Goal: Task Accomplishment & Management: Manage account settings

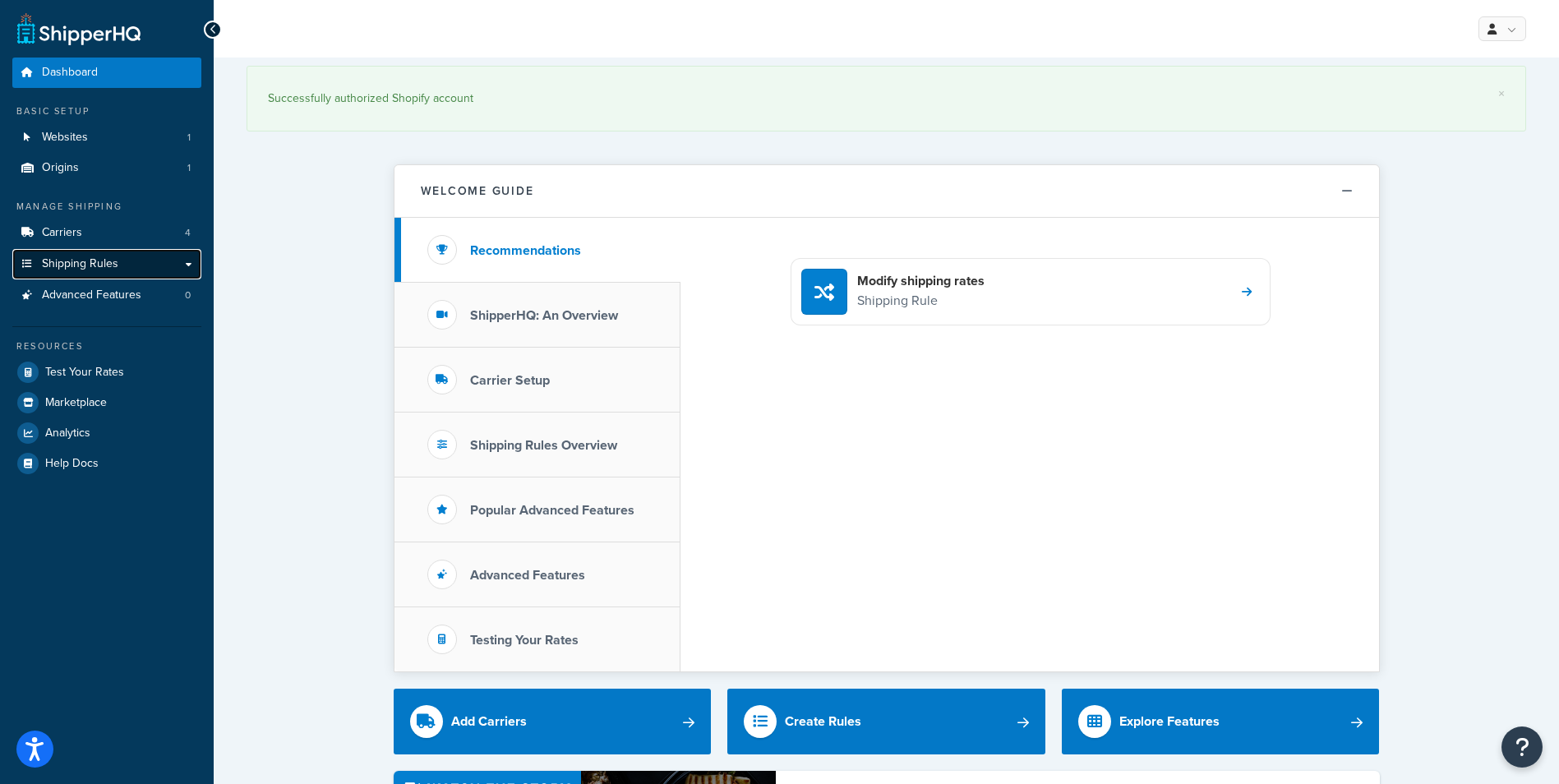
click at [127, 260] on link "Shipping Rules" at bounding box center [107, 265] width 189 height 31
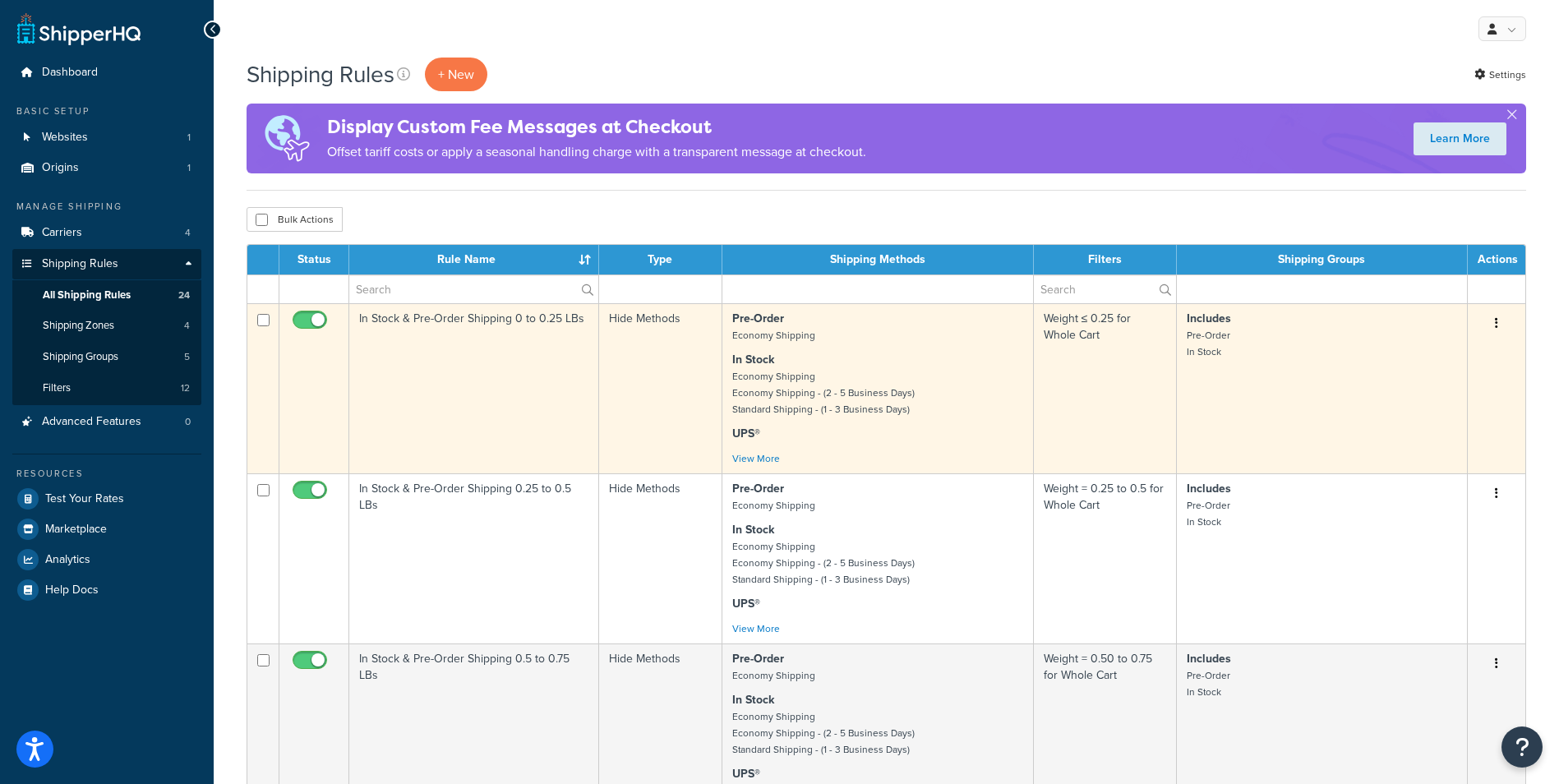
click at [1493, 323] on button "button" at bounding box center [1496, 324] width 23 height 26
click at [1457, 346] on link "Edit" at bounding box center [1442, 353] width 130 height 34
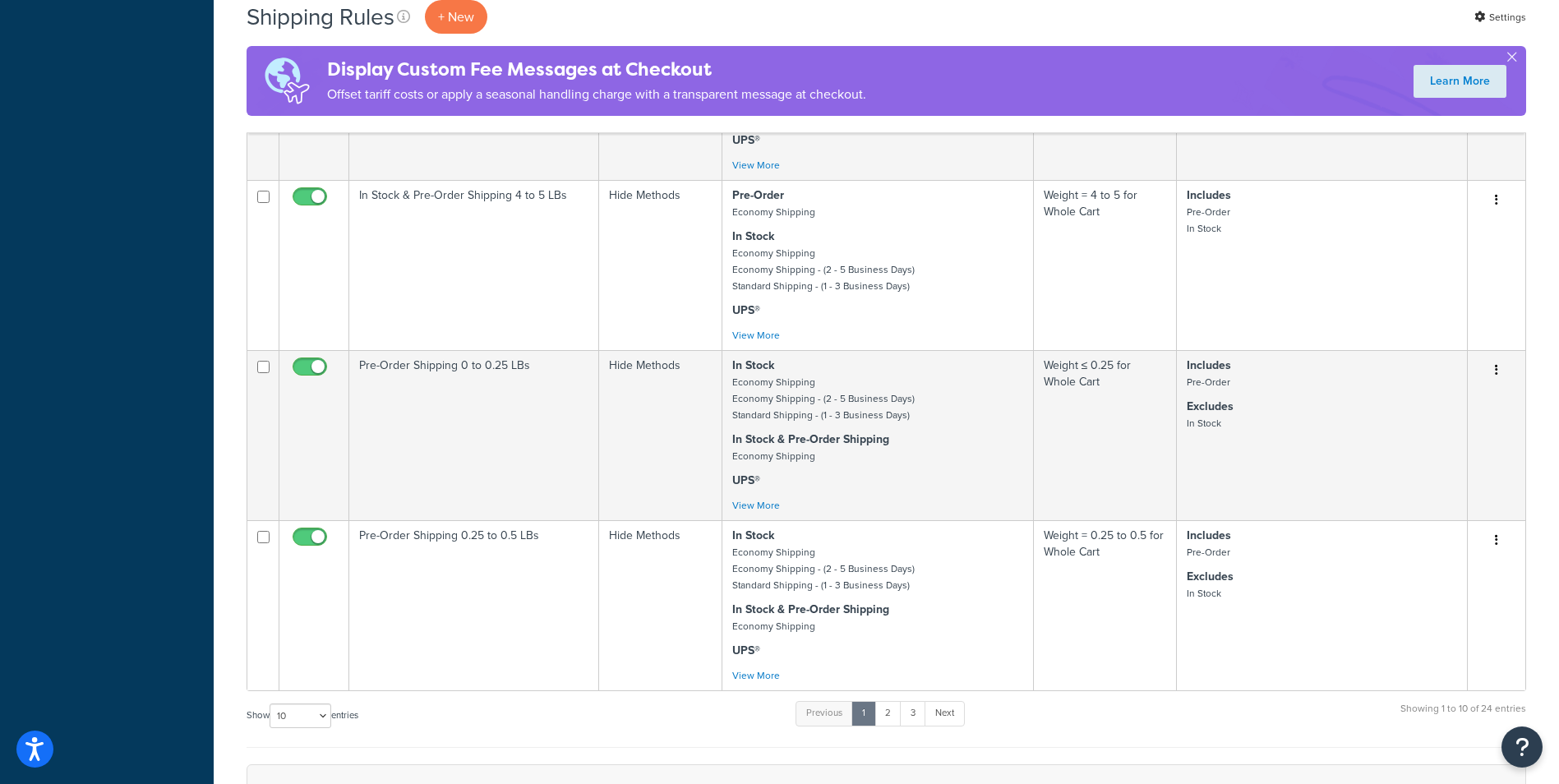
scroll to position [1561, 0]
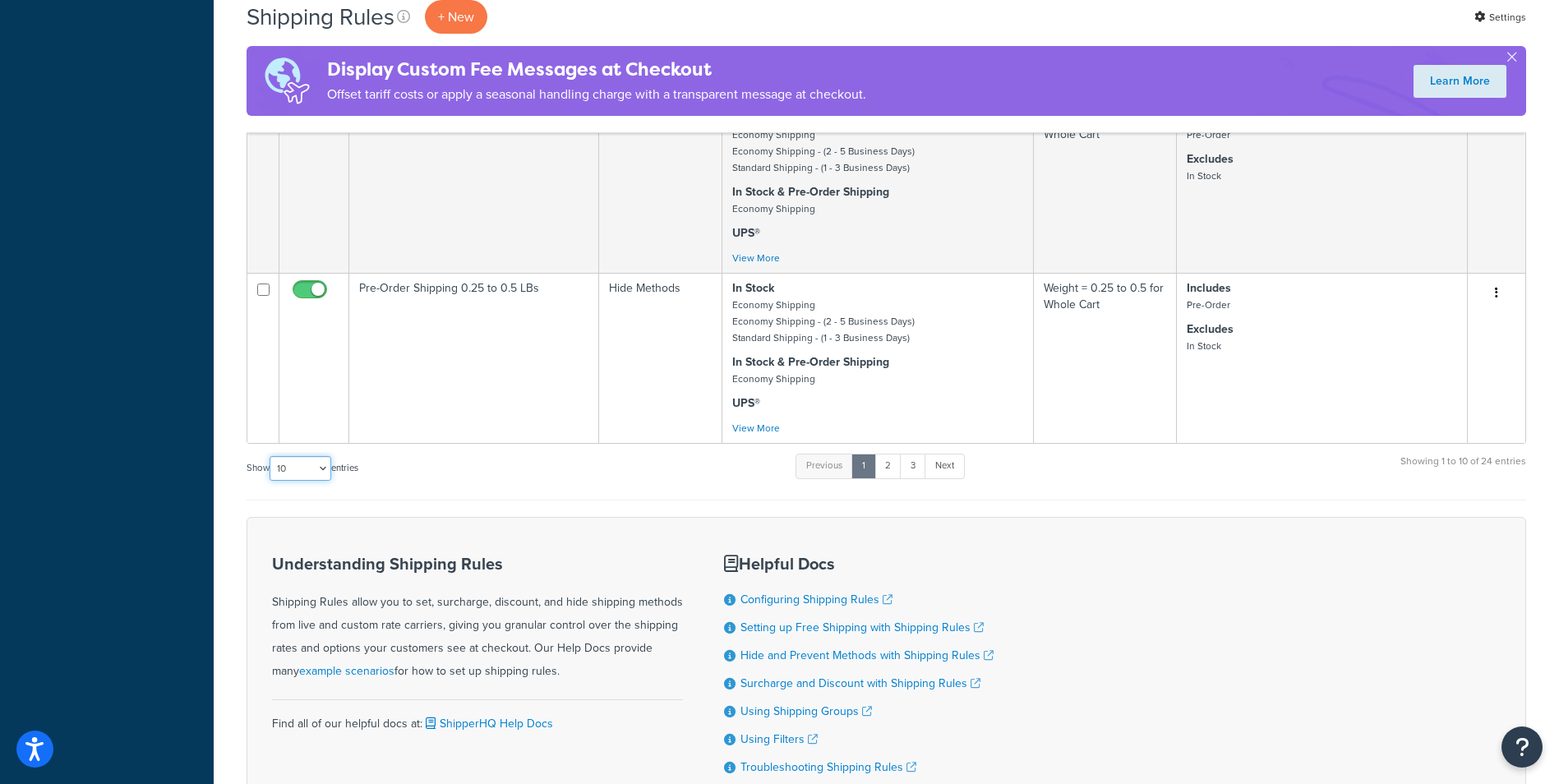
click at [323, 469] on select "10 15 25 50 100 1000" at bounding box center [300, 468] width 62 height 24
select select "100"
click at [271, 457] on select "10 15 25 50 100 1000" at bounding box center [300, 468] width 62 height 24
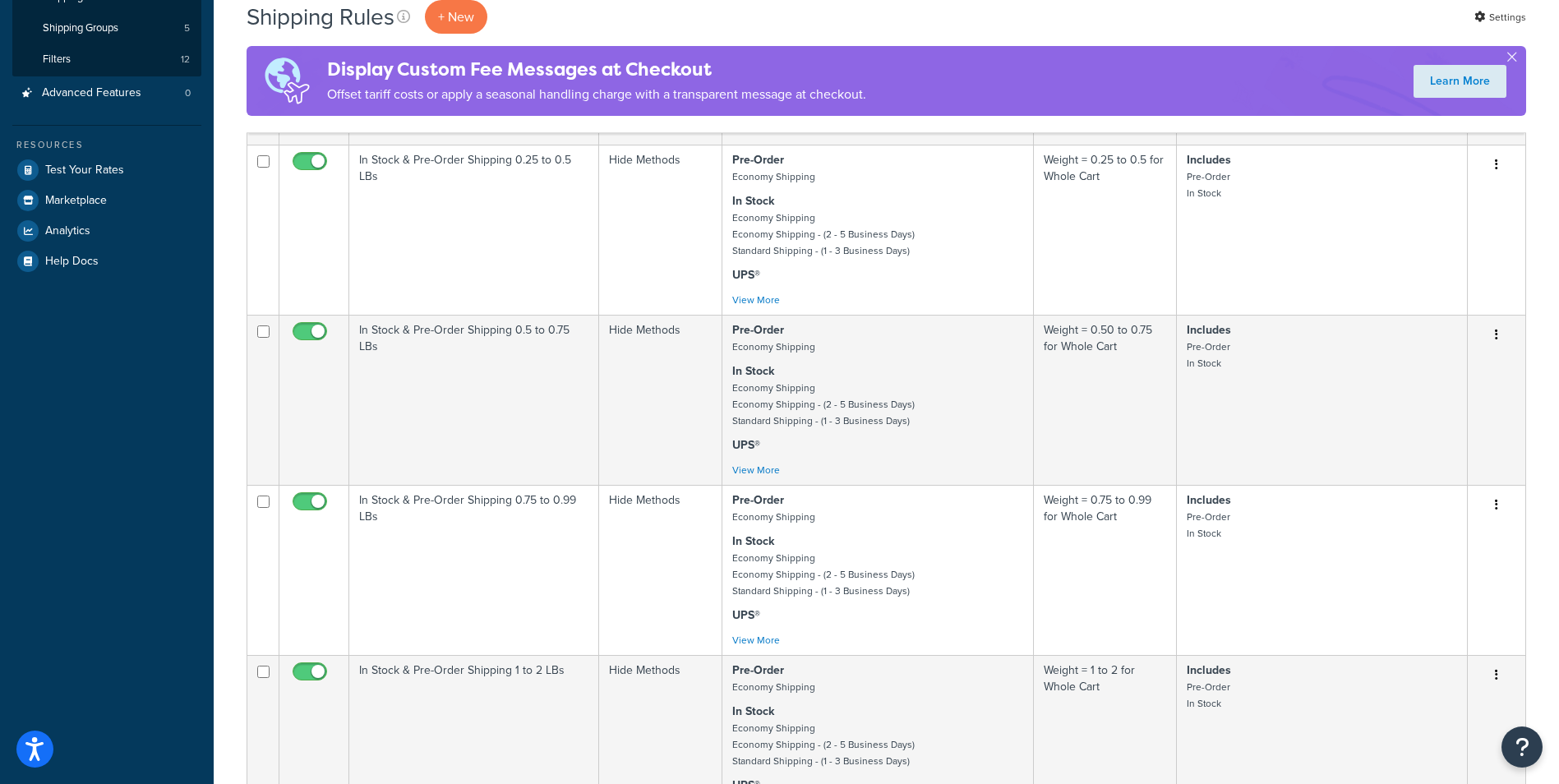
scroll to position [0, 0]
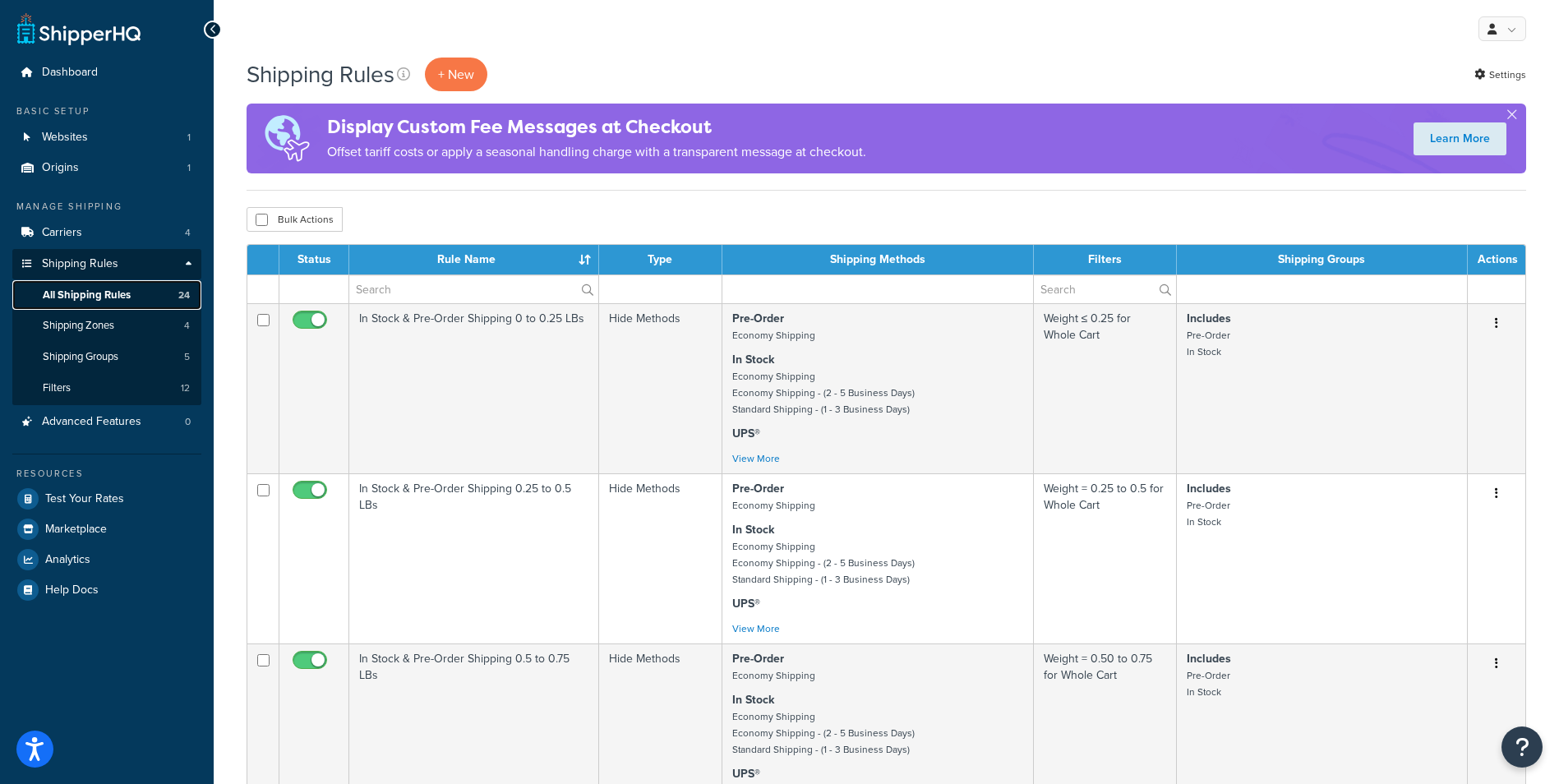
click at [120, 290] on span "All Shipping Rules" at bounding box center [86, 295] width 88 height 14
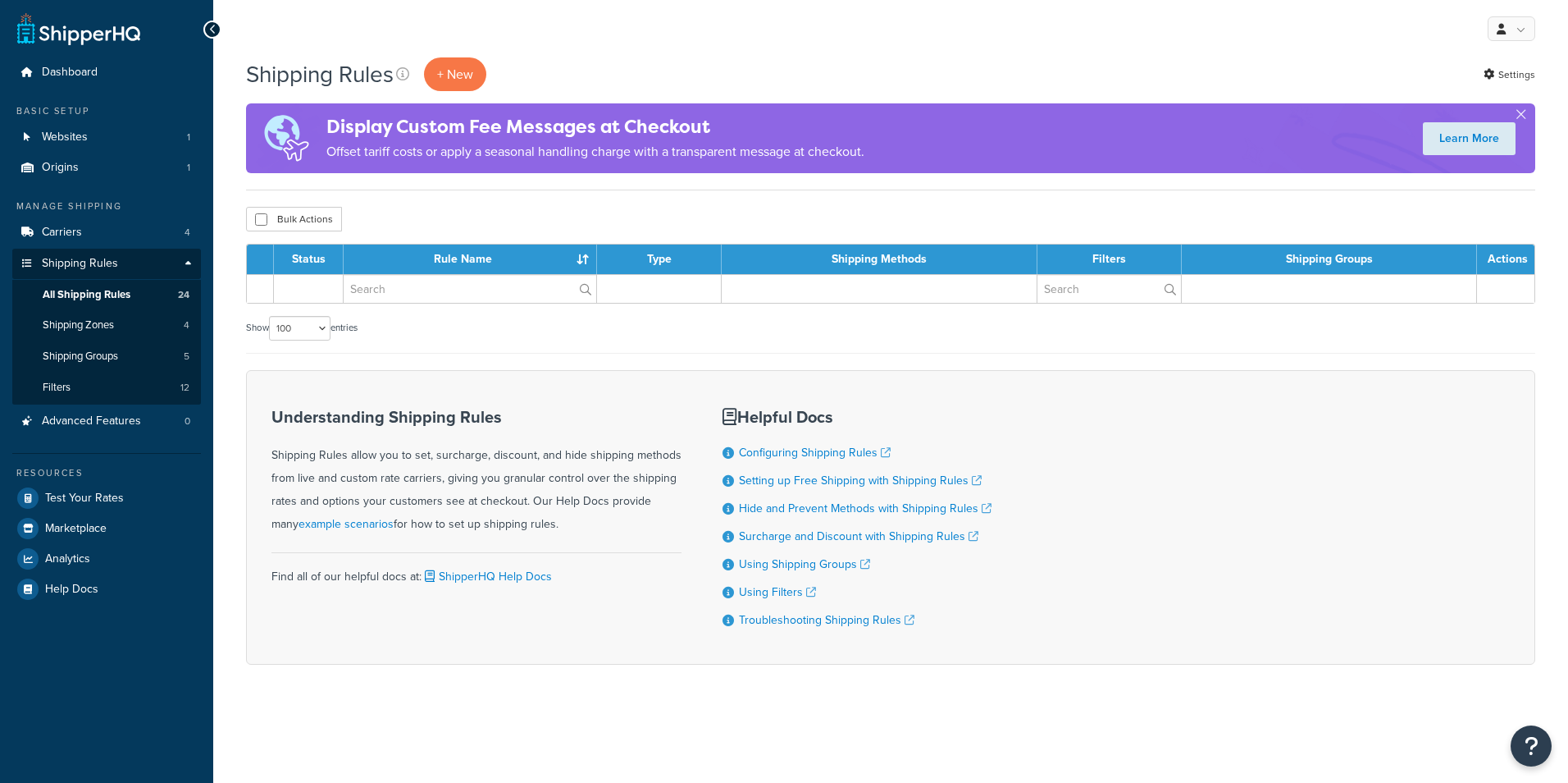
select select "100"
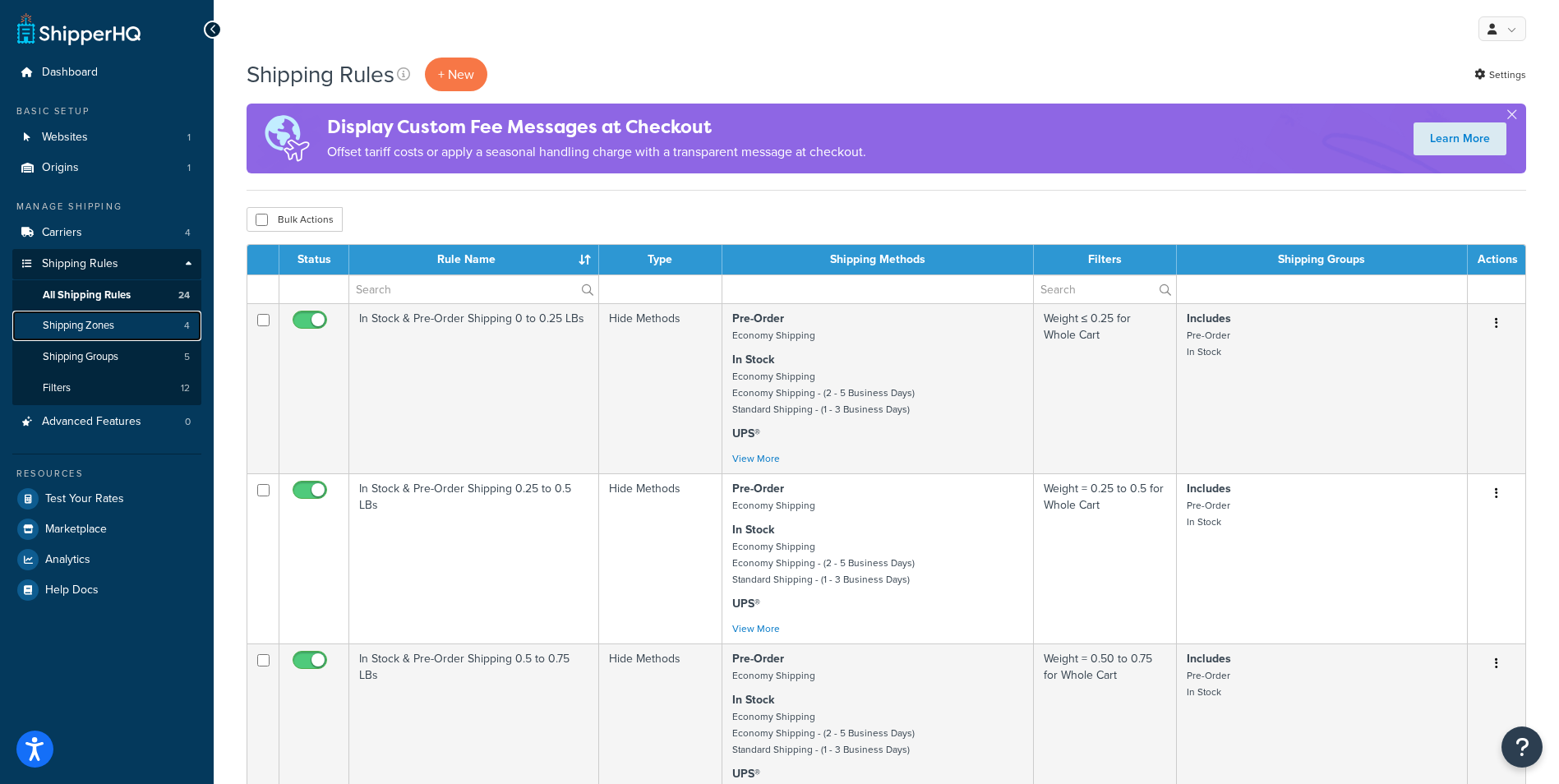
drag, startPoint x: 0, startPoint y: 0, endPoint x: 118, endPoint y: 323, distance: 343.9
click at [118, 323] on link "Shipping Zones 4" at bounding box center [107, 326] width 189 height 31
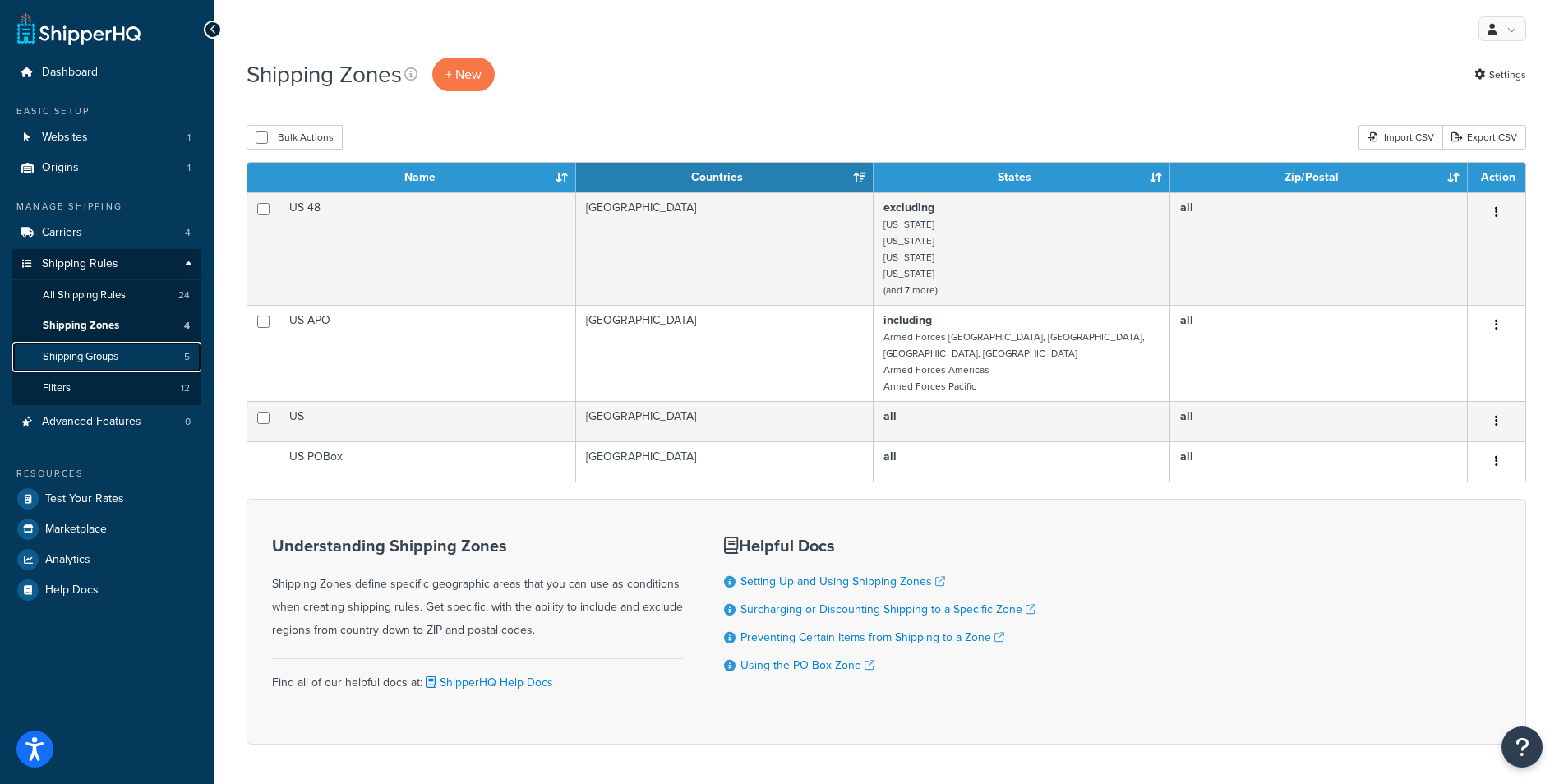
click at [118, 355] on span "Shipping Groups" at bounding box center [80, 356] width 75 height 14
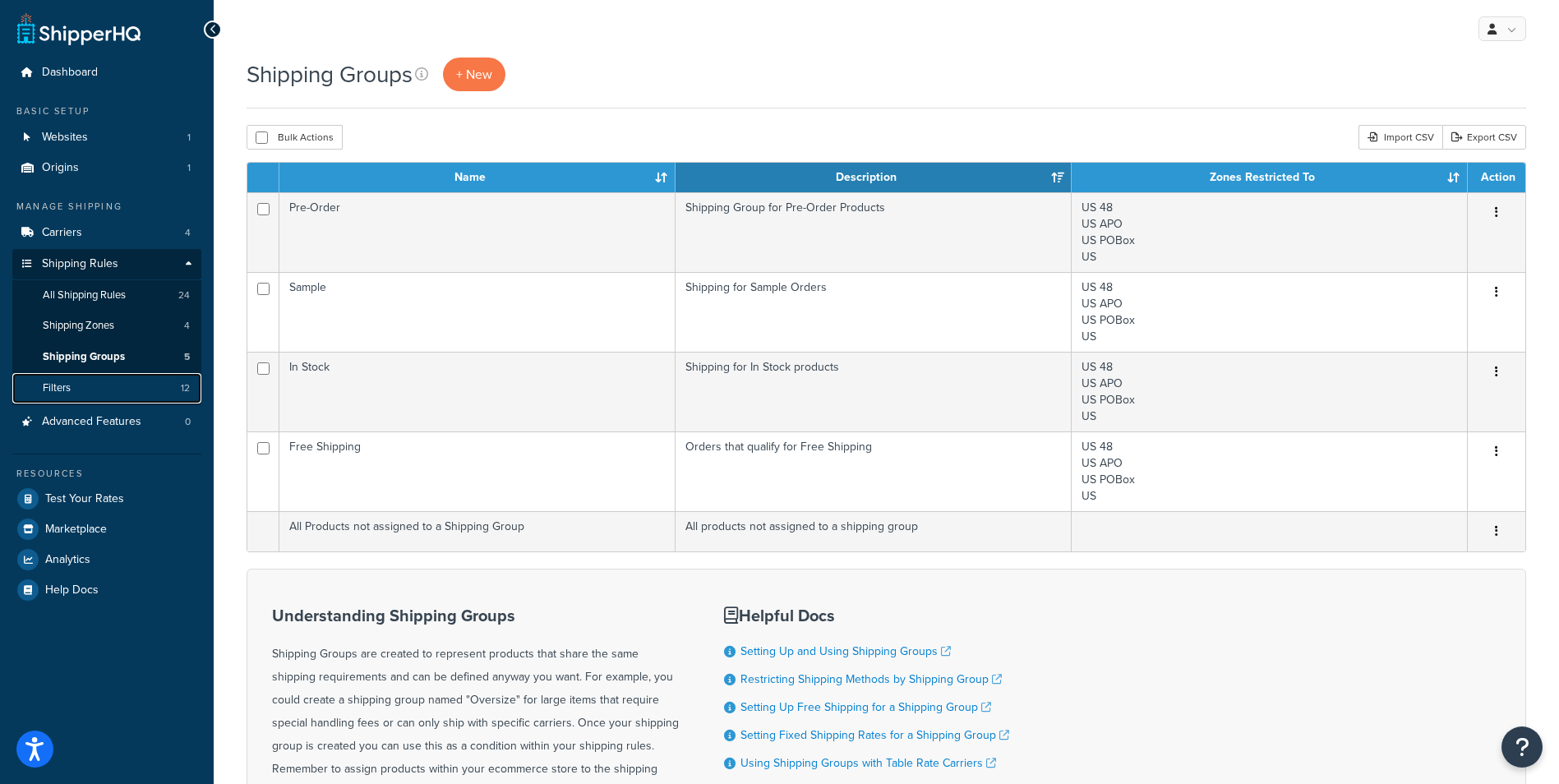
click at [118, 385] on link "Filters 12" at bounding box center [107, 388] width 189 height 31
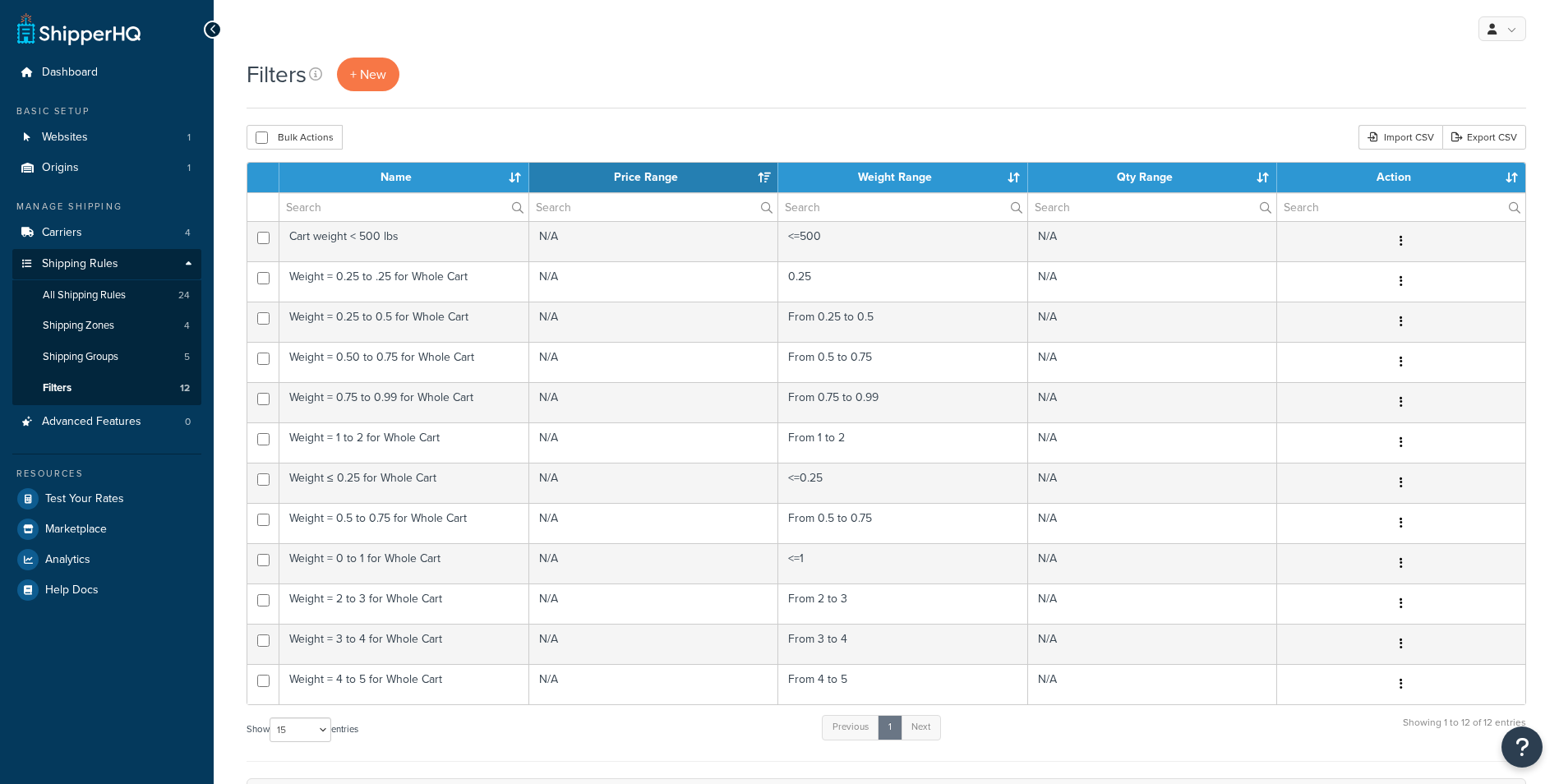
select select "15"
click at [88, 237] on link "Carriers 4" at bounding box center [107, 233] width 189 height 31
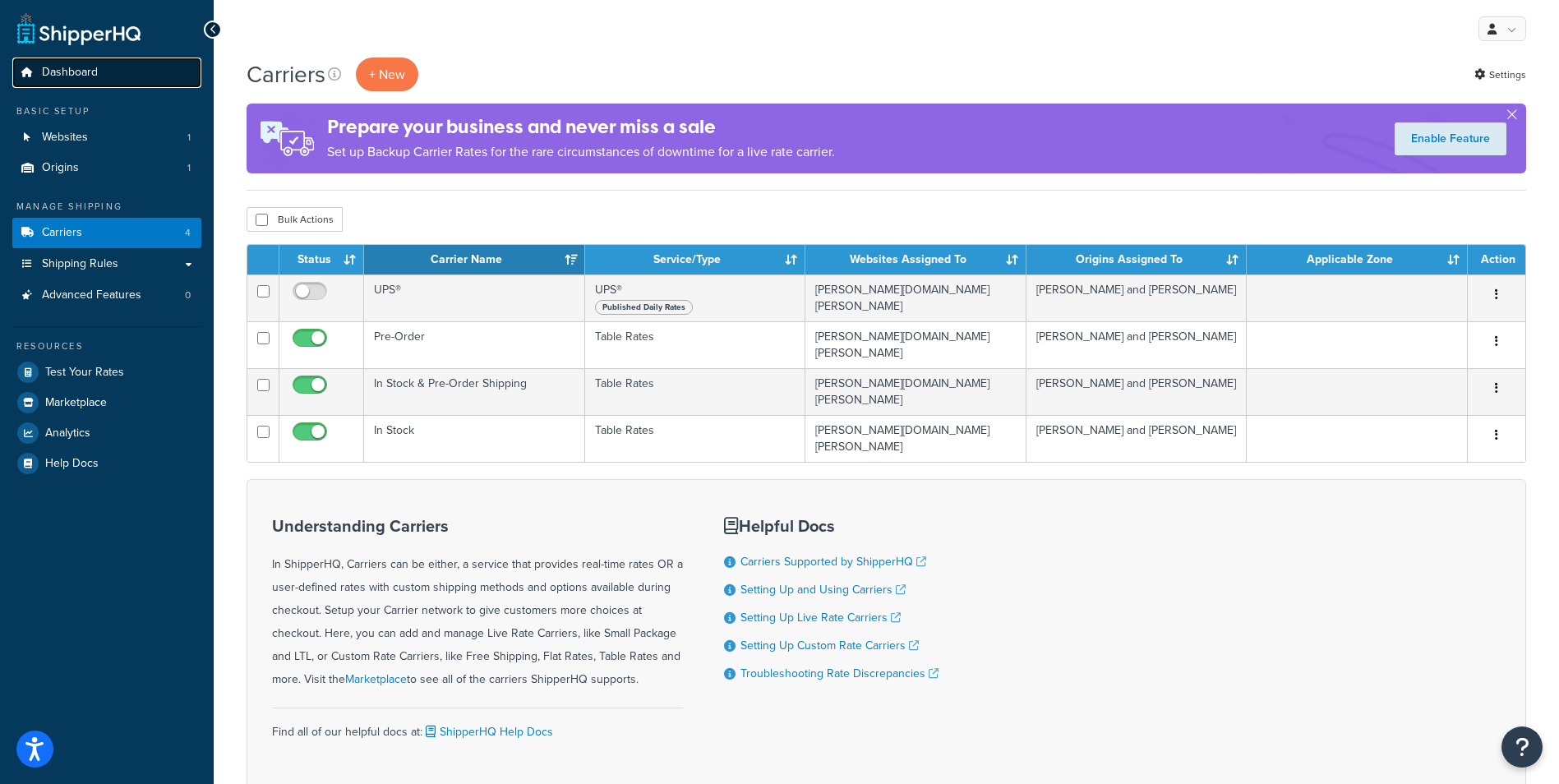
click at [99, 76] on link "Dashboard" at bounding box center [107, 73] width 189 height 31
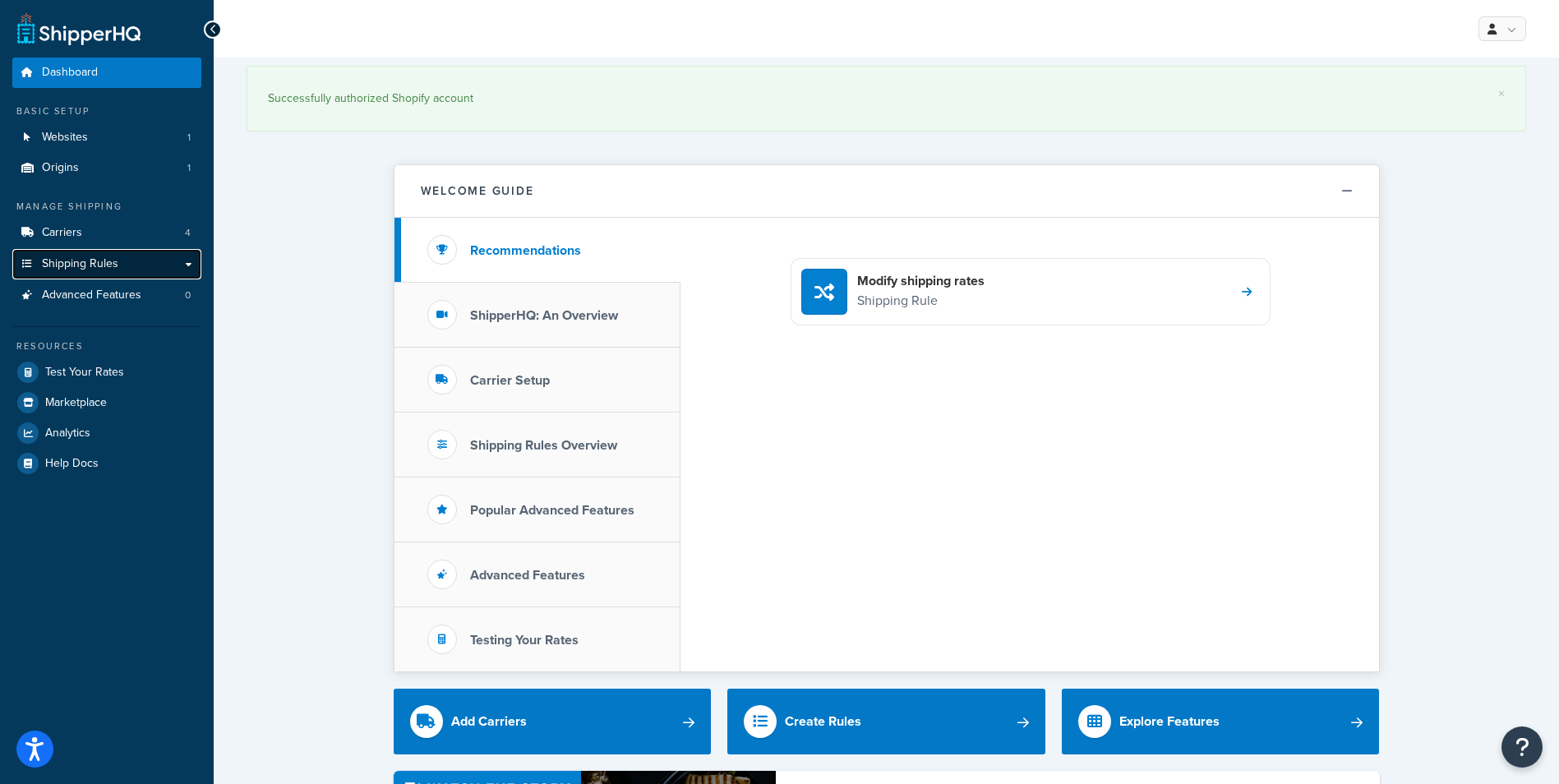
click at [134, 264] on link "Shipping Rules" at bounding box center [107, 265] width 189 height 31
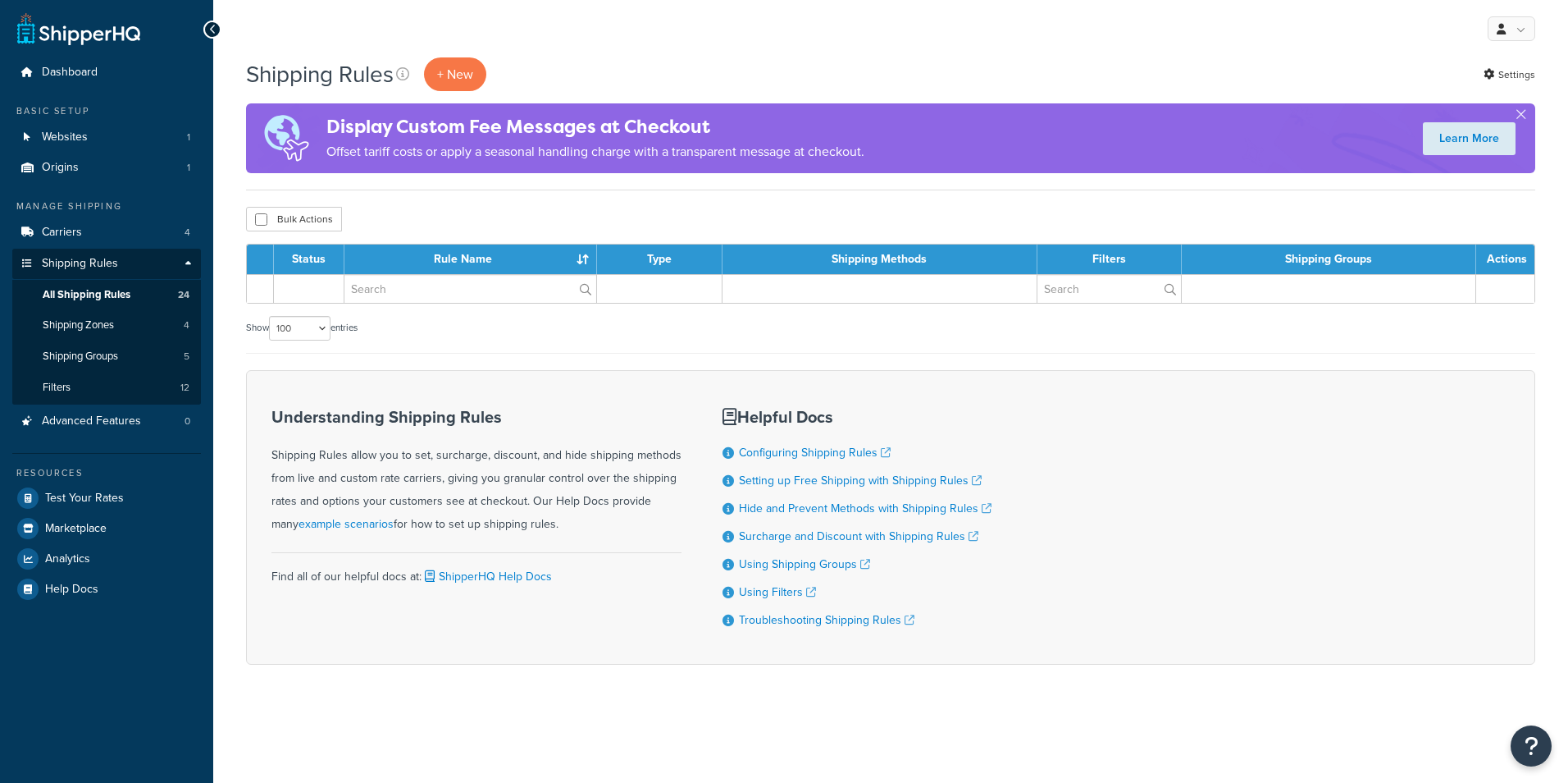
select select "100"
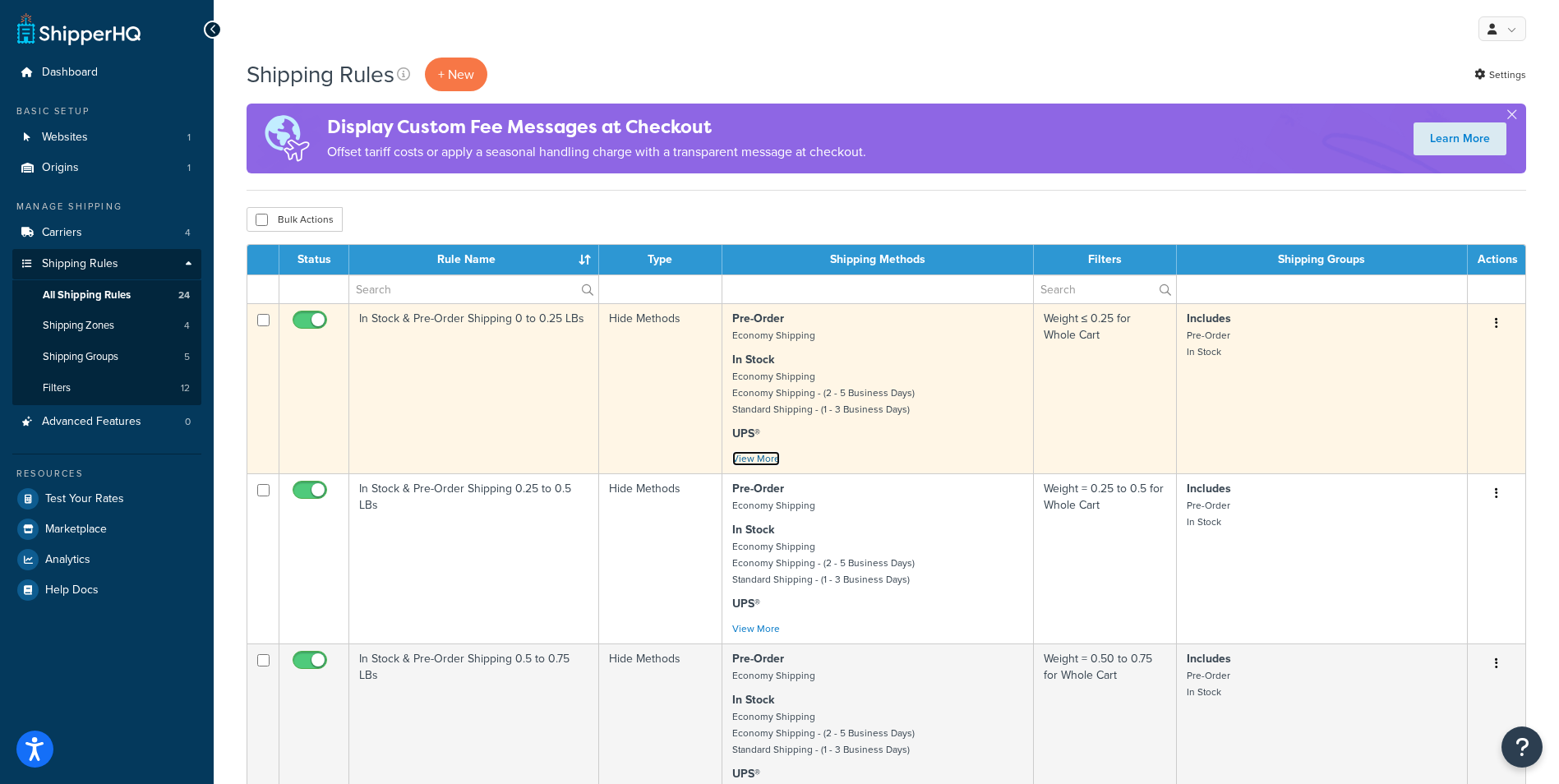
click at [762, 454] on link "View More" at bounding box center [755, 459] width 48 height 15
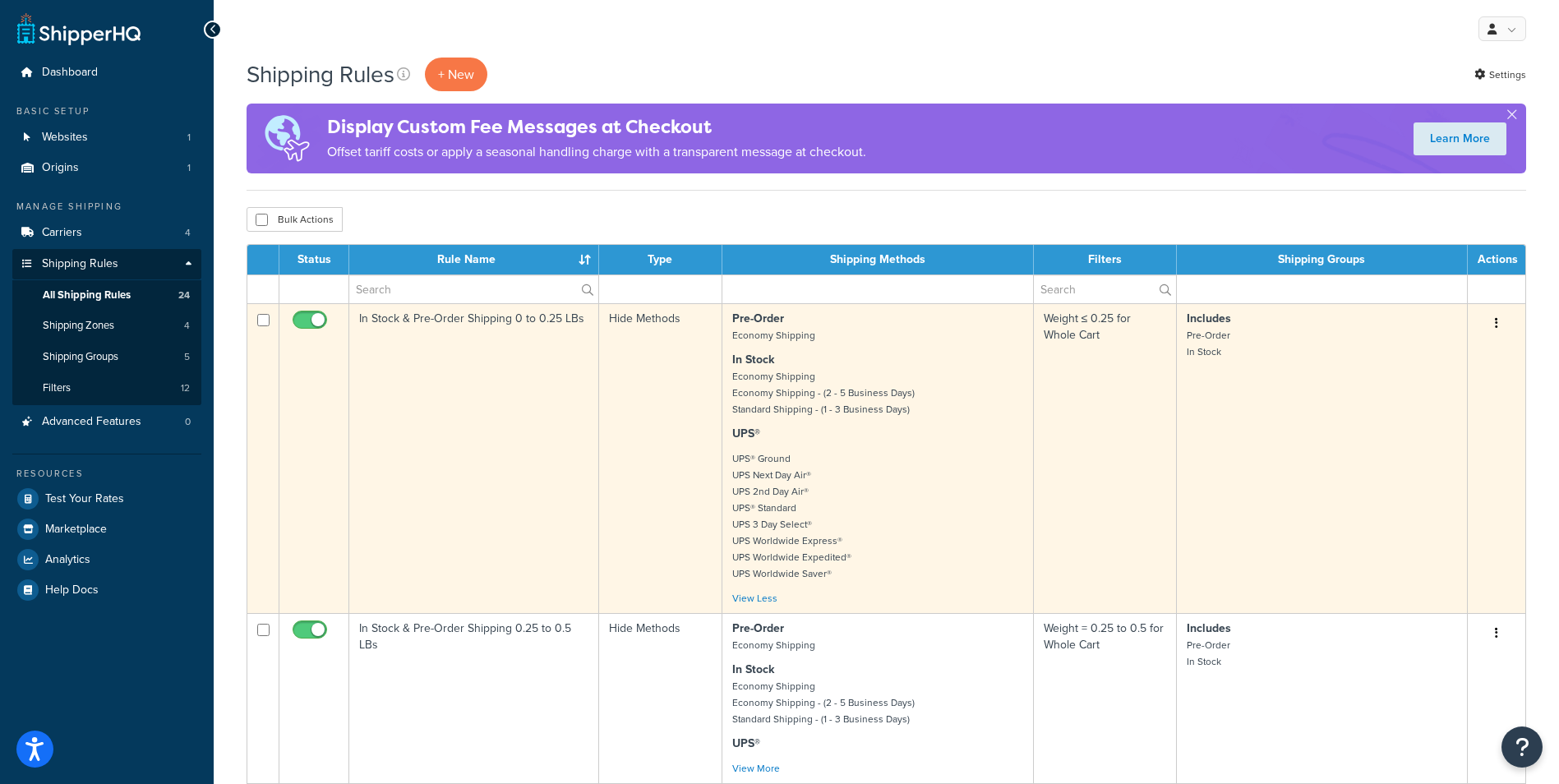
click at [1497, 323] on icon "button" at bounding box center [1496, 323] width 4 height 12
click at [1439, 354] on link "Edit" at bounding box center [1442, 353] width 130 height 34
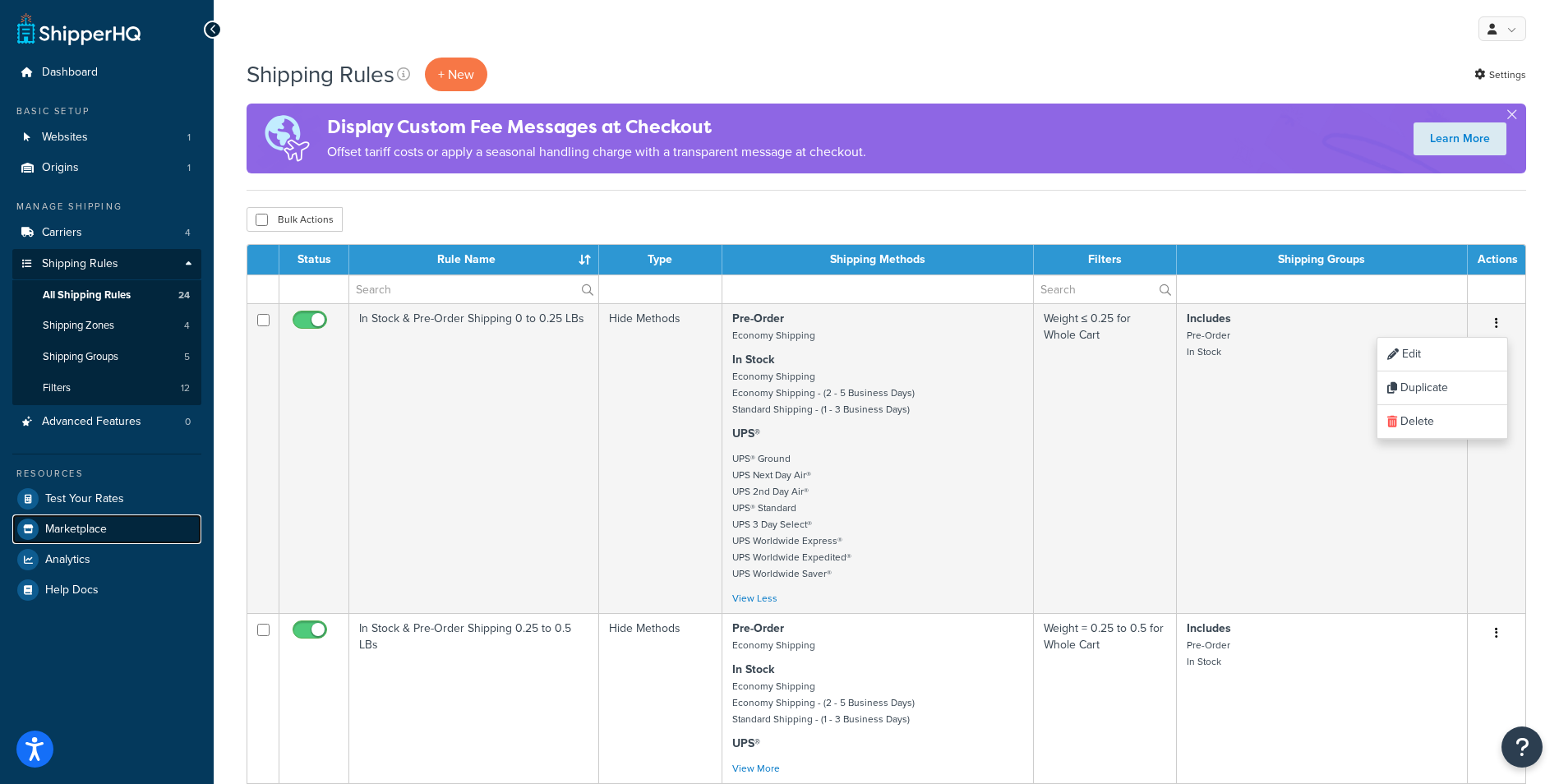
click at [83, 522] on span "Marketplace" at bounding box center [76, 528] width 62 height 14
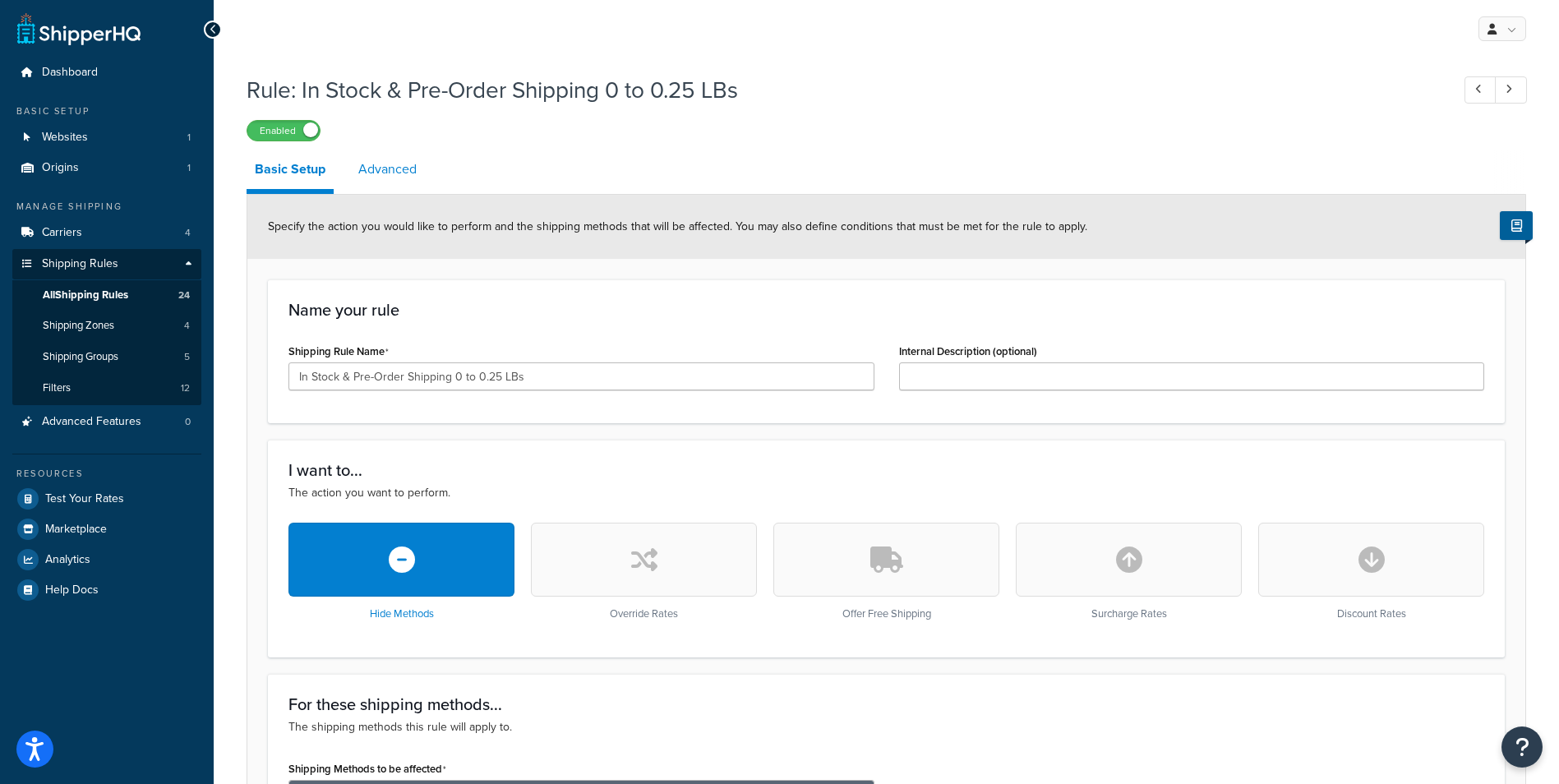
click at [393, 169] on link "Advanced" at bounding box center [387, 169] width 74 height 39
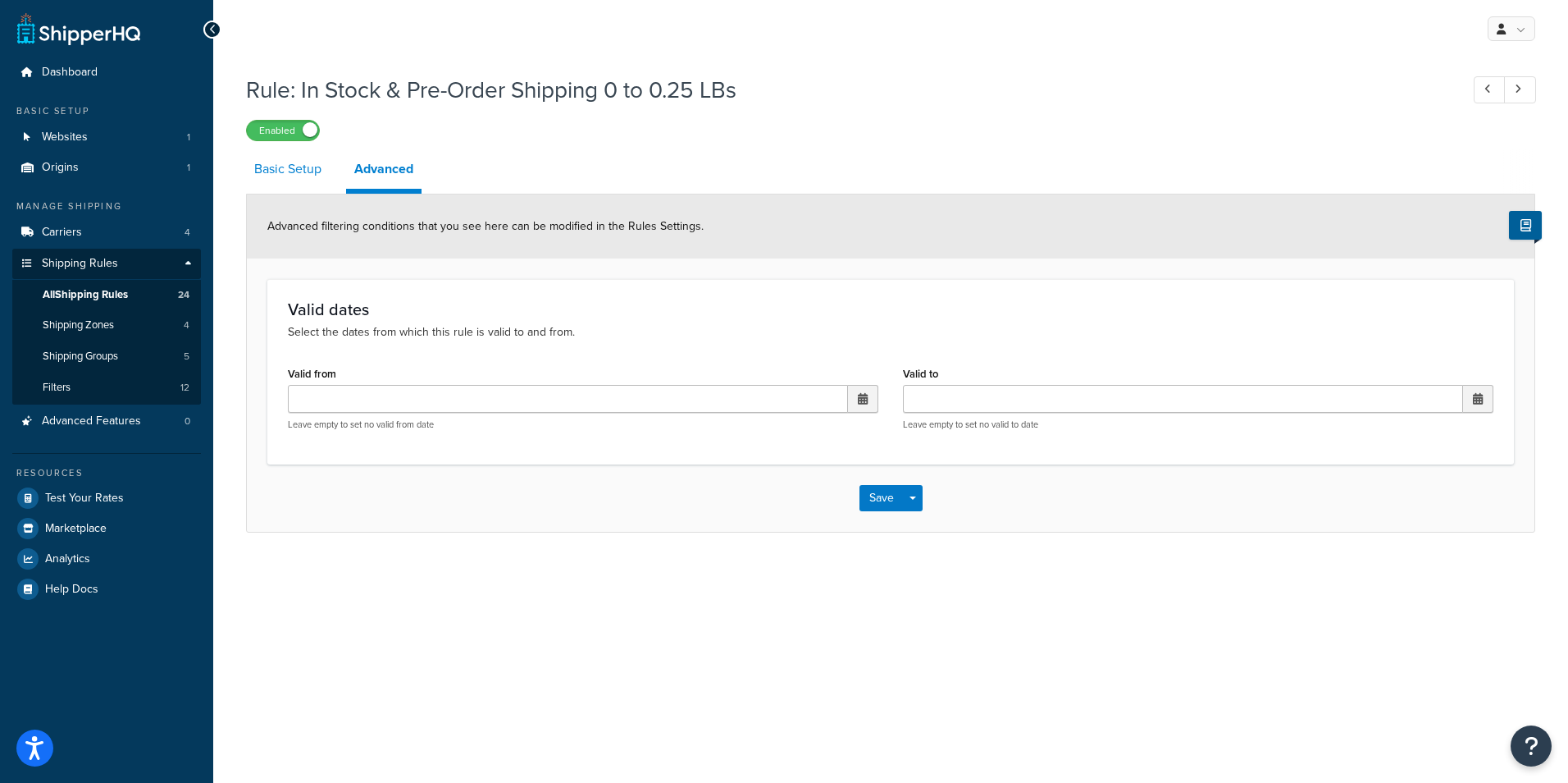
click at [292, 162] on link "Basic Setup" at bounding box center [288, 168] width 83 height 39
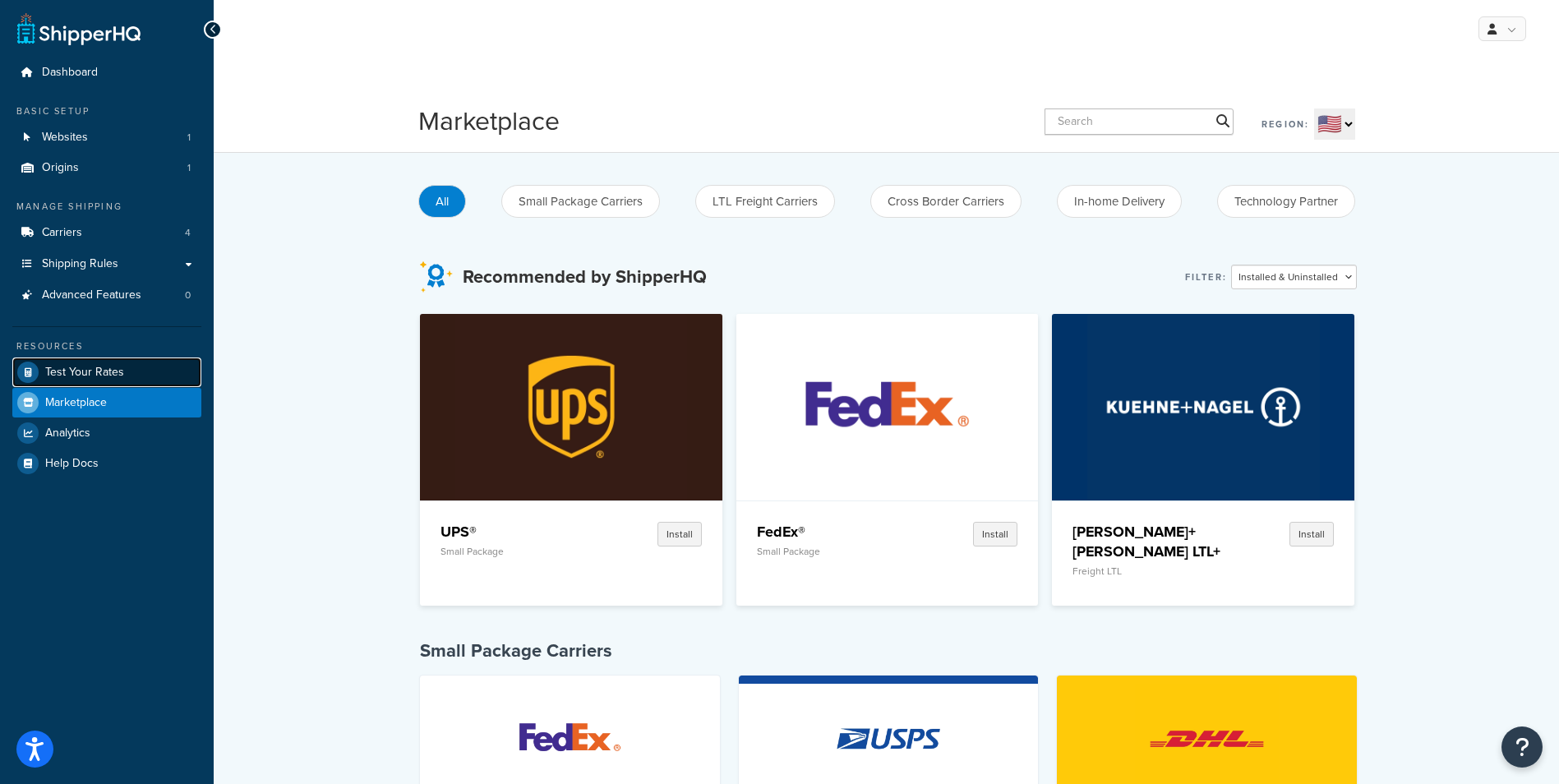
click at [107, 365] on span "Test Your Rates" at bounding box center [84, 372] width 79 height 14
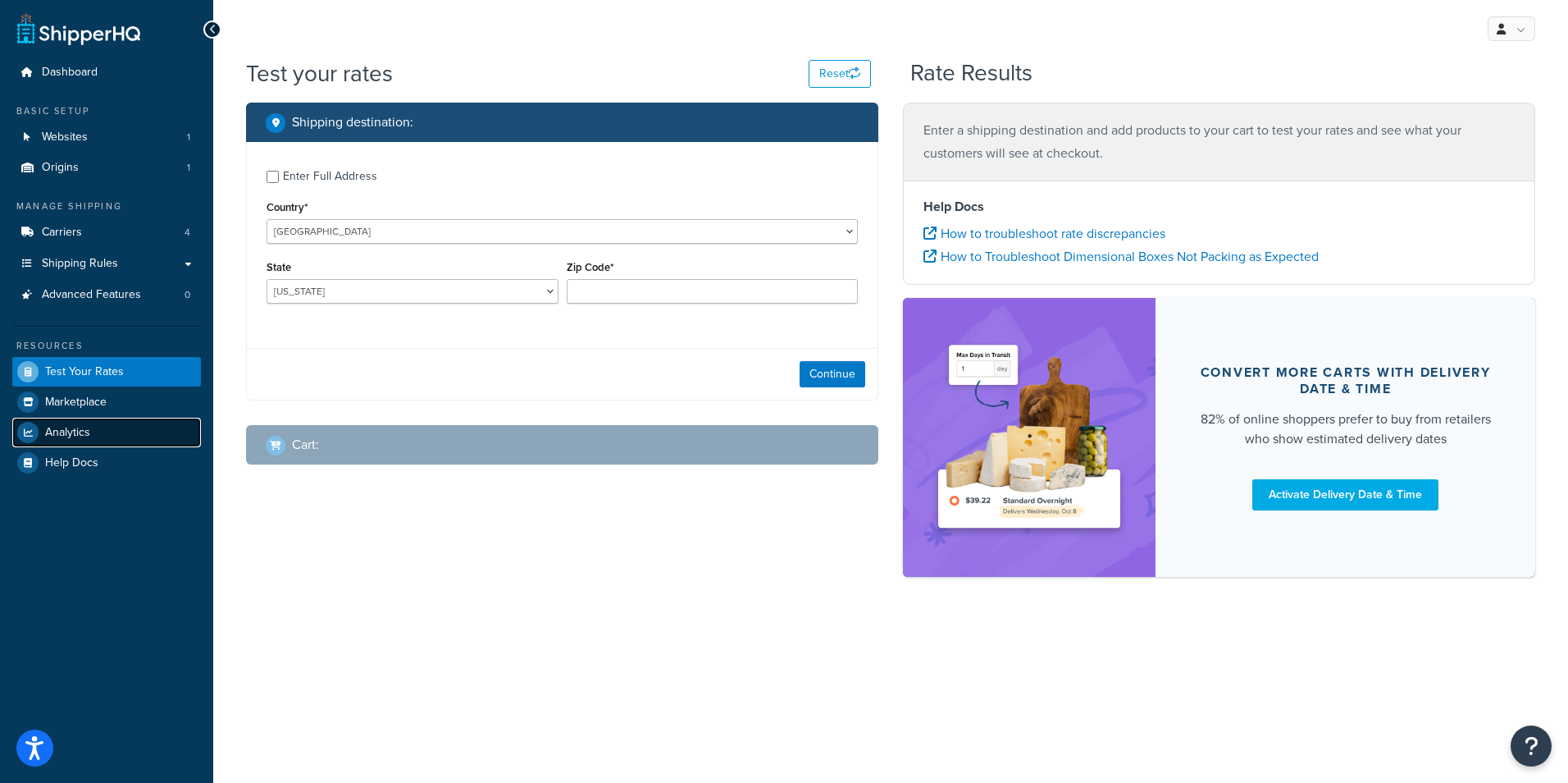
click at [75, 433] on span "Analytics" at bounding box center [68, 432] width 45 height 14
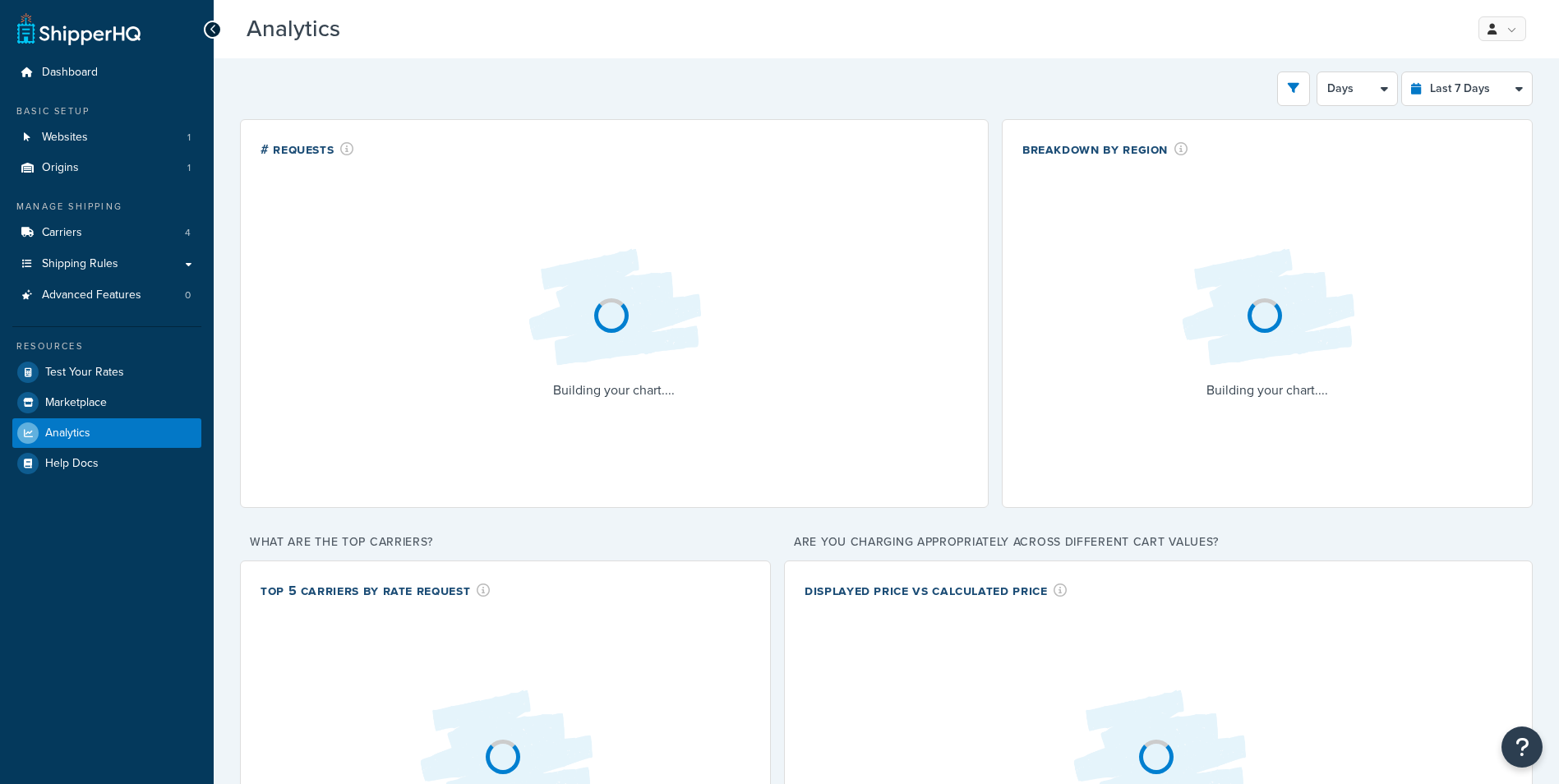
select select "last_7_days"
